Goal: Task Accomplishment & Management: Manage account settings

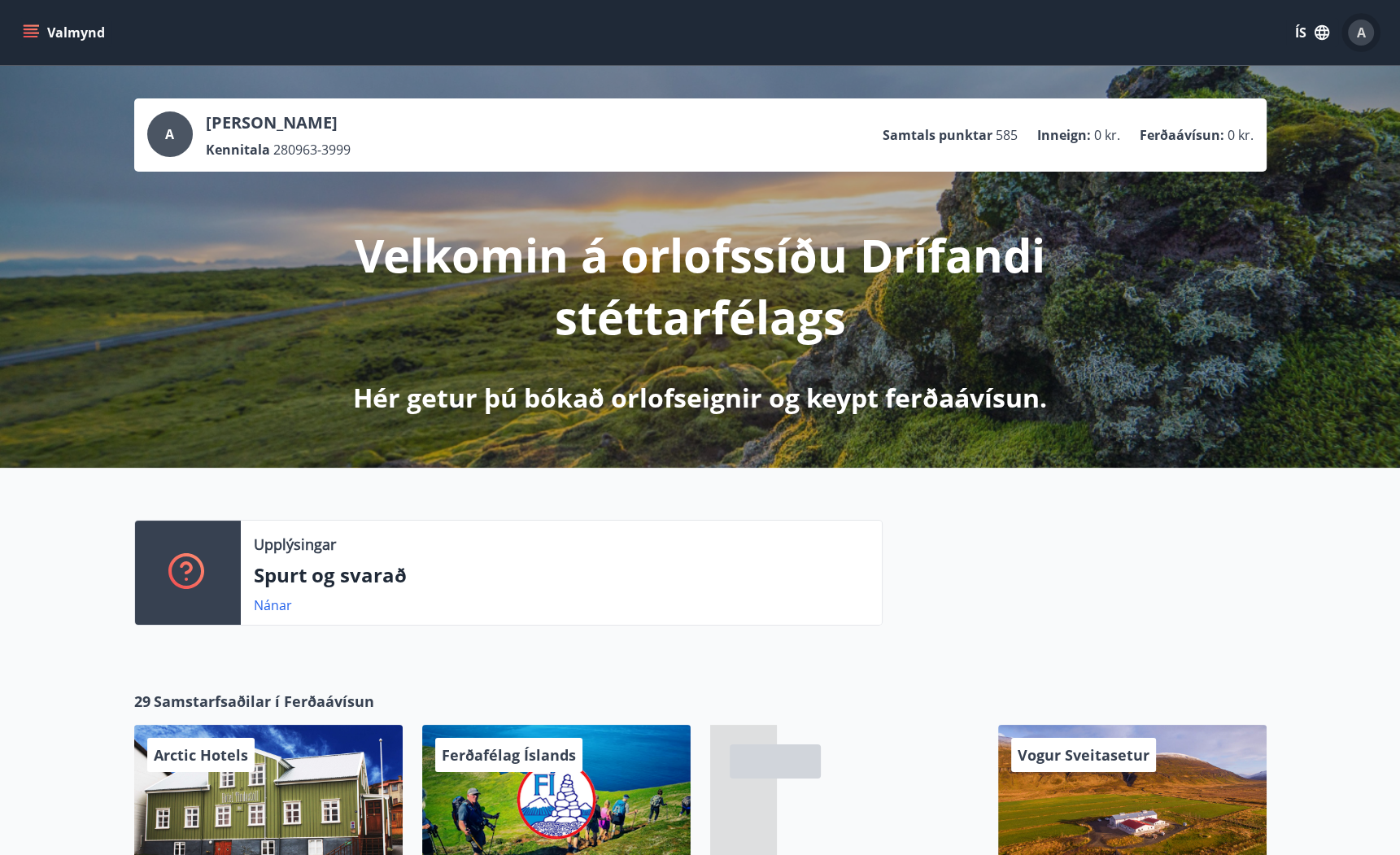
click at [1363, 32] on span "A" at bounding box center [1361, 32] width 9 height 18
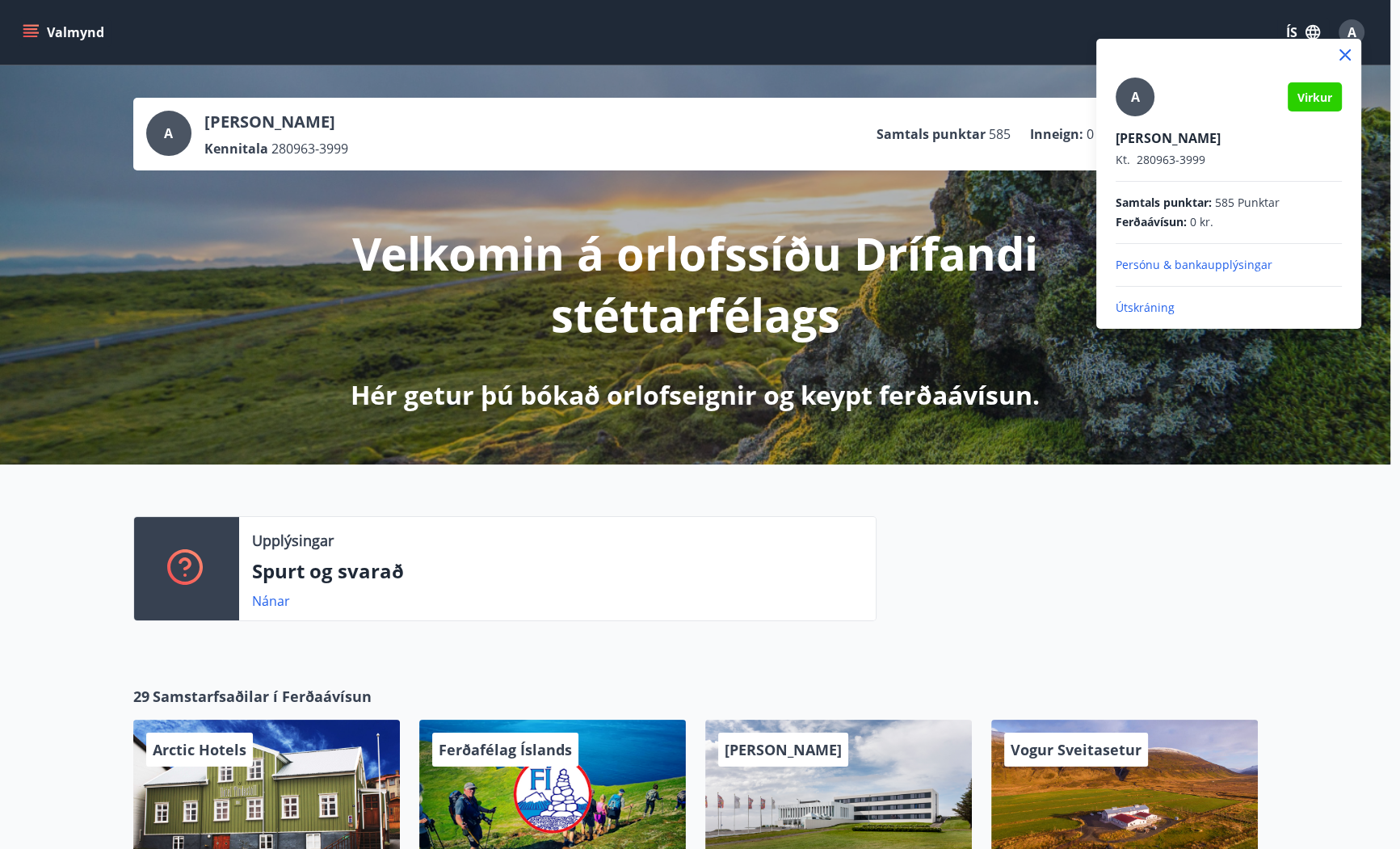
click at [1163, 307] on p "Útskráning" at bounding box center [1229, 307] width 226 height 17
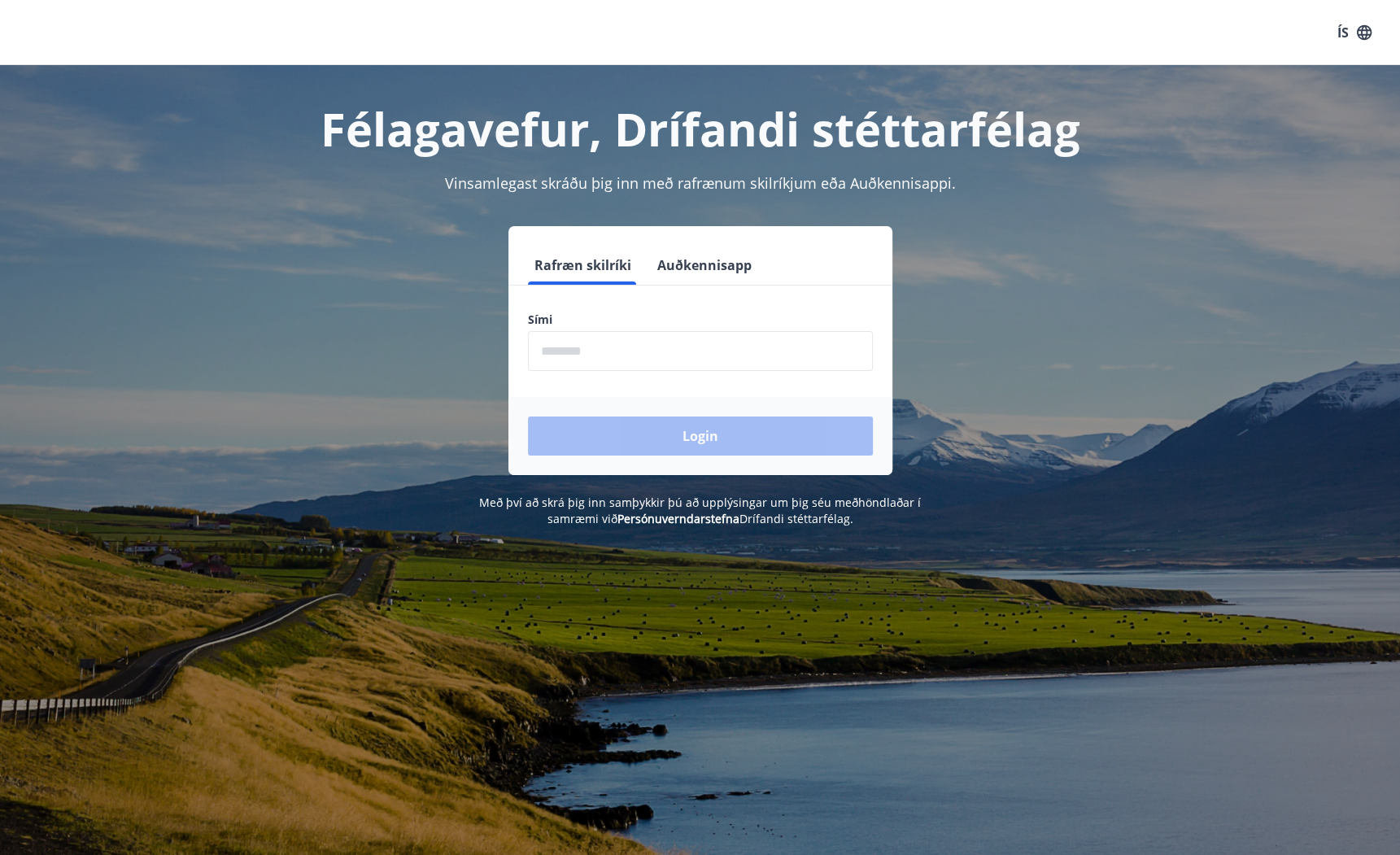
click at [1185, 437] on div "Rafræn skilríki Auðkennisapp Sími ​ Login" at bounding box center [701, 350] width 1133 height 249
click at [576, 622] on div "Félagavefur, Drífandi stéttarfélag Vinsamlegast skráðu þig inn með rafrænum ski…" at bounding box center [700, 492] width 1400 height 855
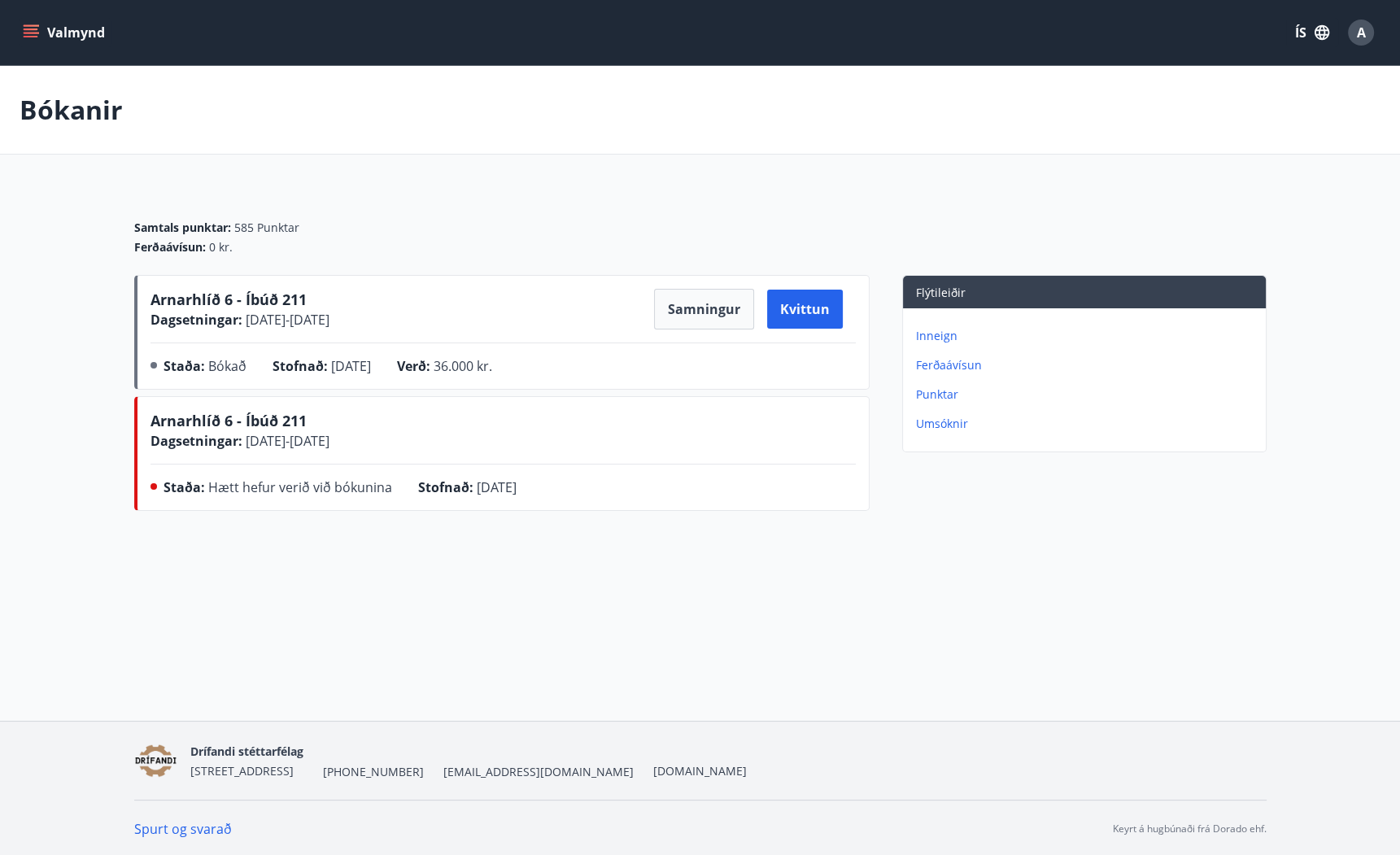
click at [1365, 36] on span "A" at bounding box center [1361, 32] width 9 height 18
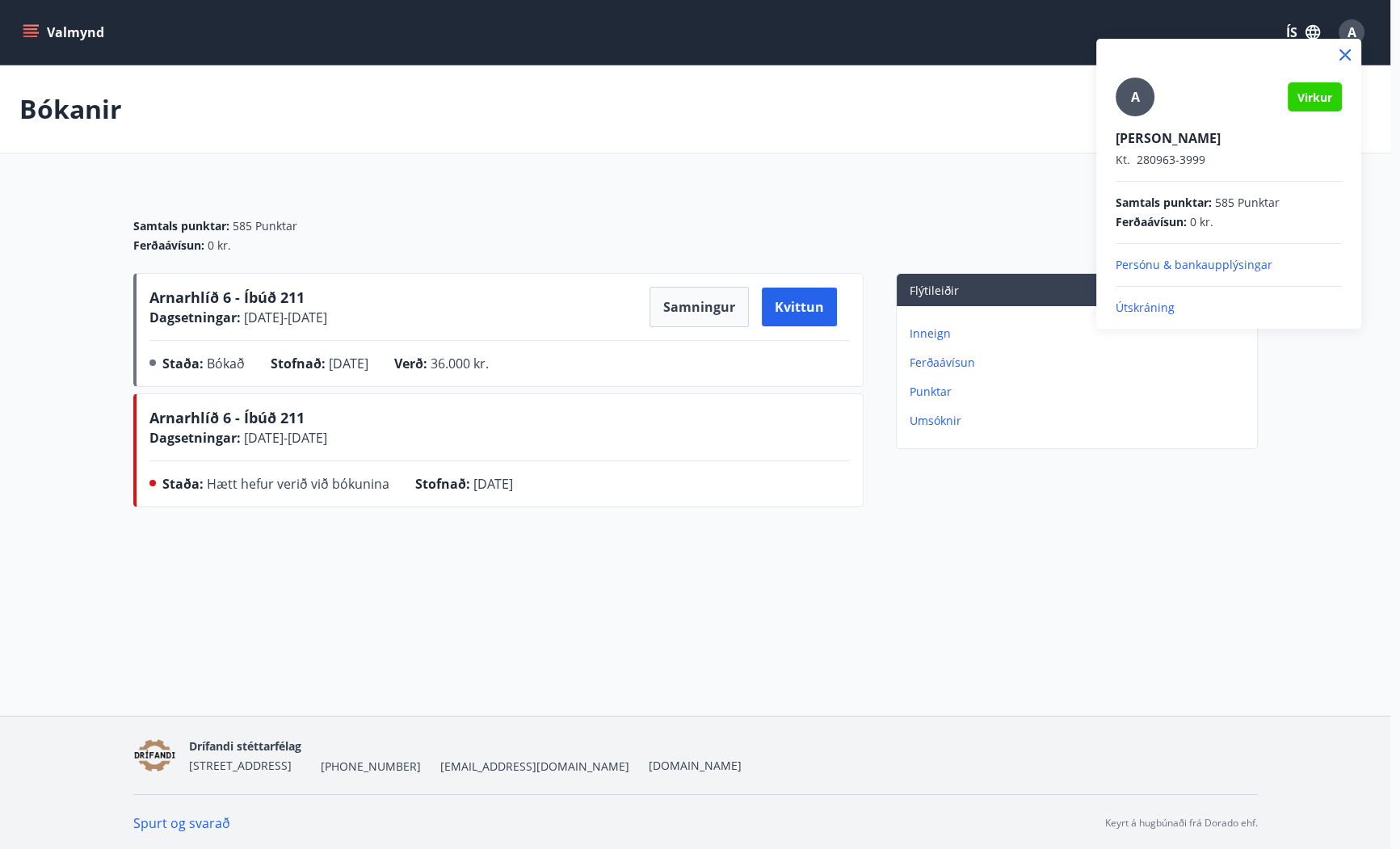
click at [1158, 303] on p "Útskráning" at bounding box center [1229, 307] width 226 height 17
